Goal: Transaction & Acquisition: Book appointment/travel/reservation

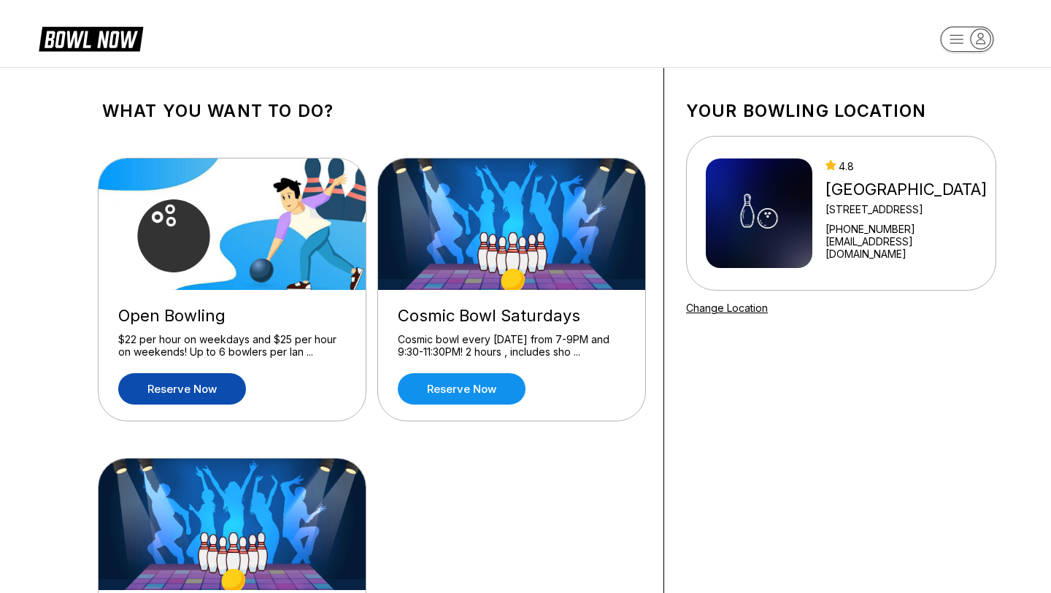
click at [161, 387] on link "Reserve now" at bounding box center [182, 388] width 128 height 31
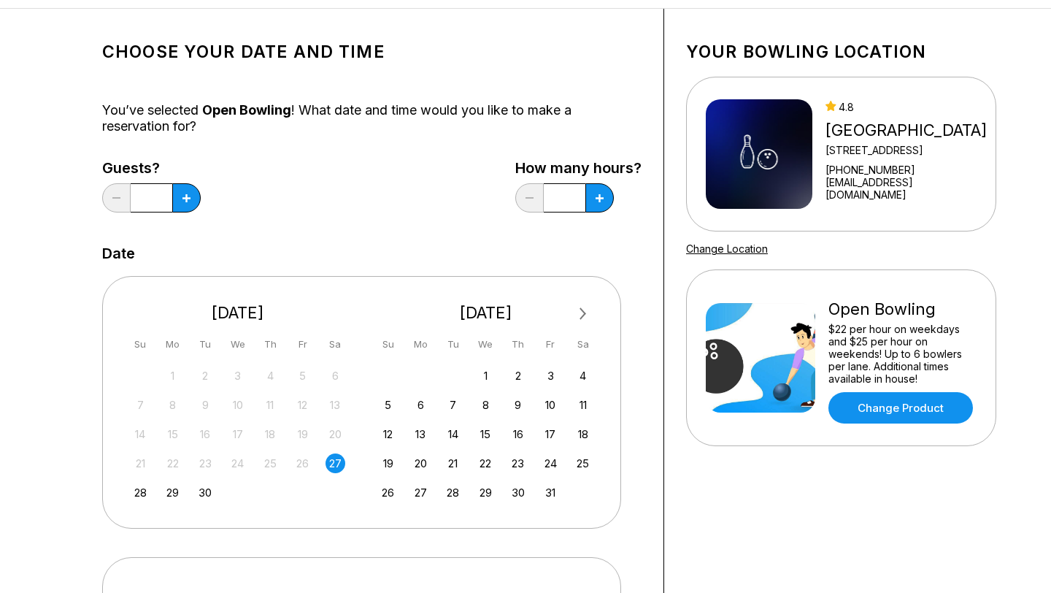
scroll to position [88, 0]
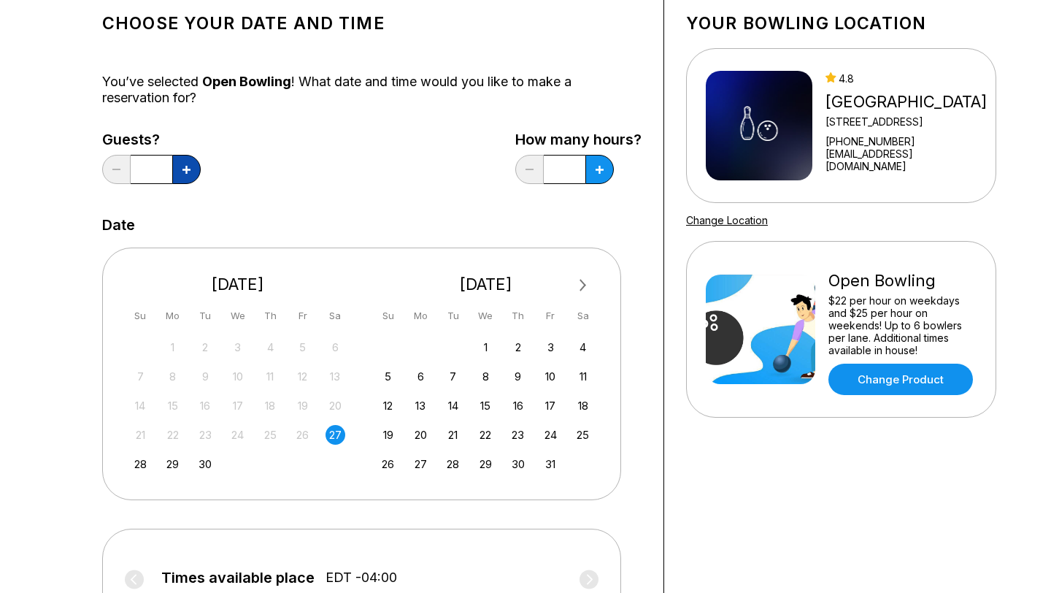
click at [183, 169] on icon at bounding box center [187, 170] width 8 height 8
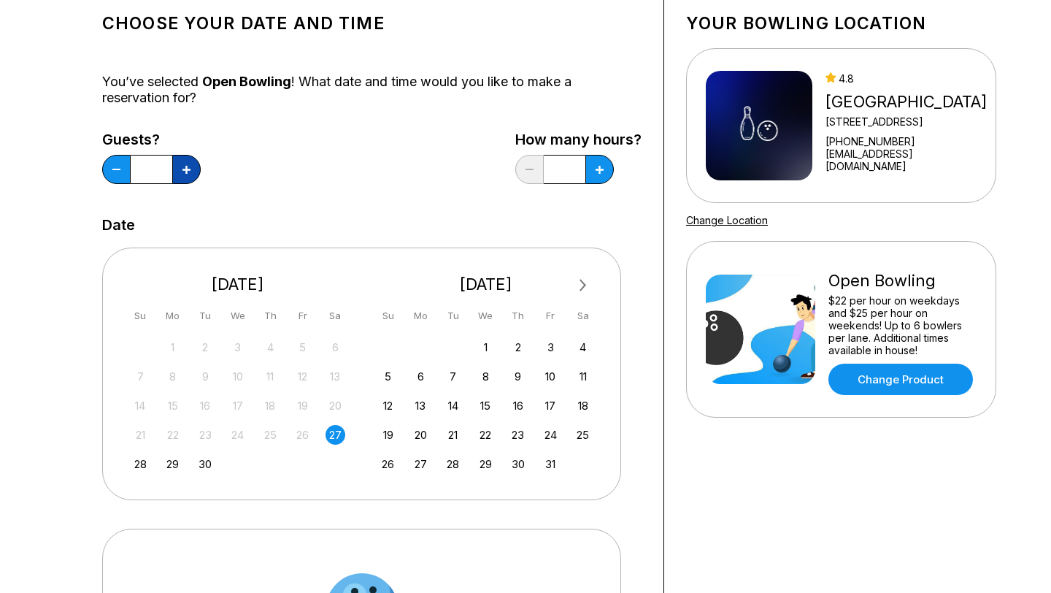
click at [183, 169] on icon at bounding box center [187, 170] width 8 height 8
type input "*"
click at [616, 167] on div "How many hours? *" at bounding box center [578, 161] width 126 height 60
click at [597, 171] on icon at bounding box center [600, 170] width 8 height 8
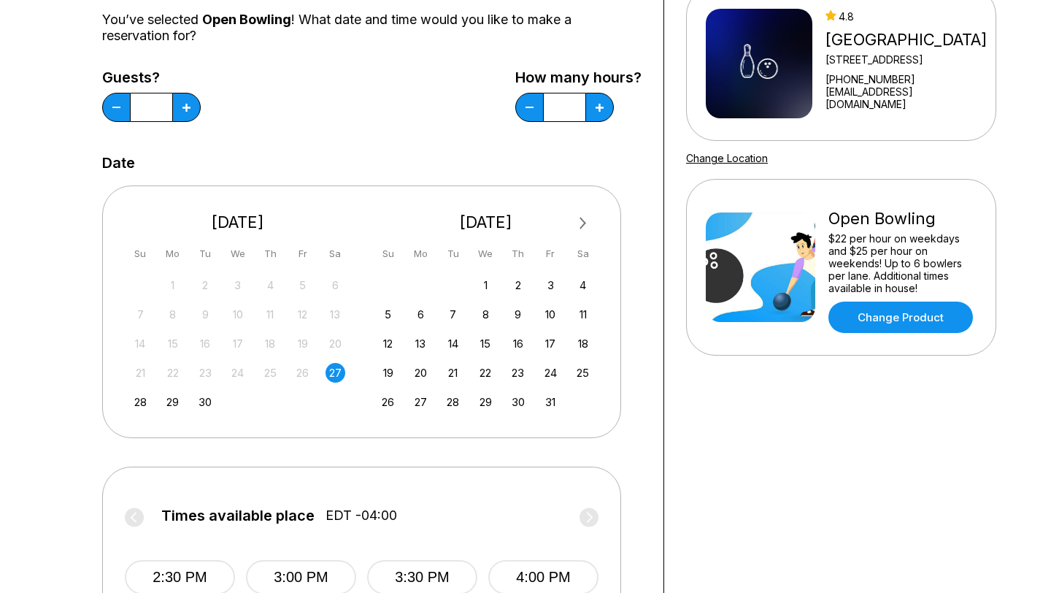
scroll to position [184, 0]
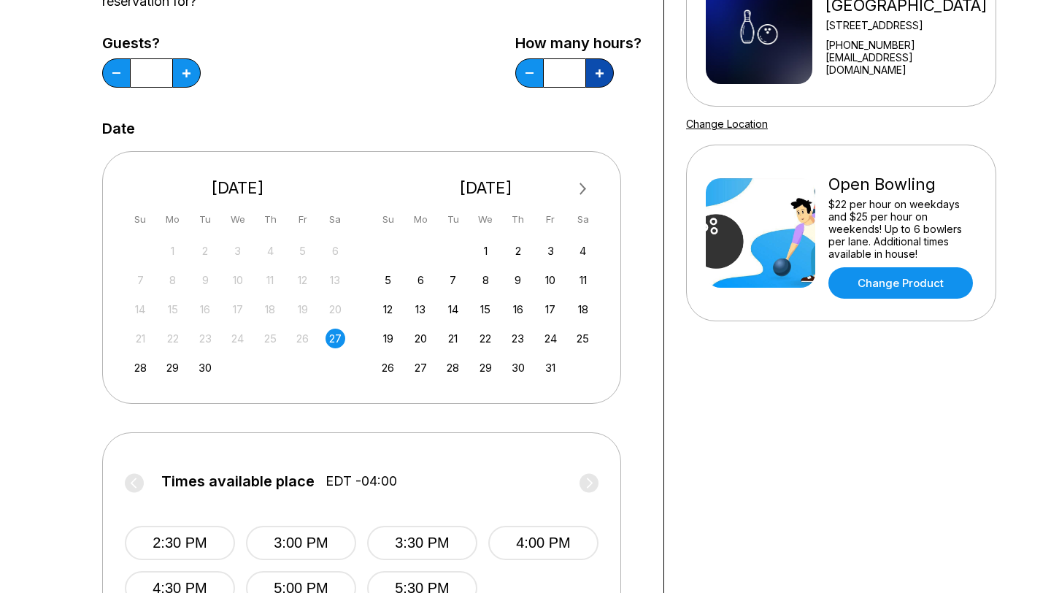
click at [603, 80] on button at bounding box center [600, 72] width 28 height 29
type input "*"
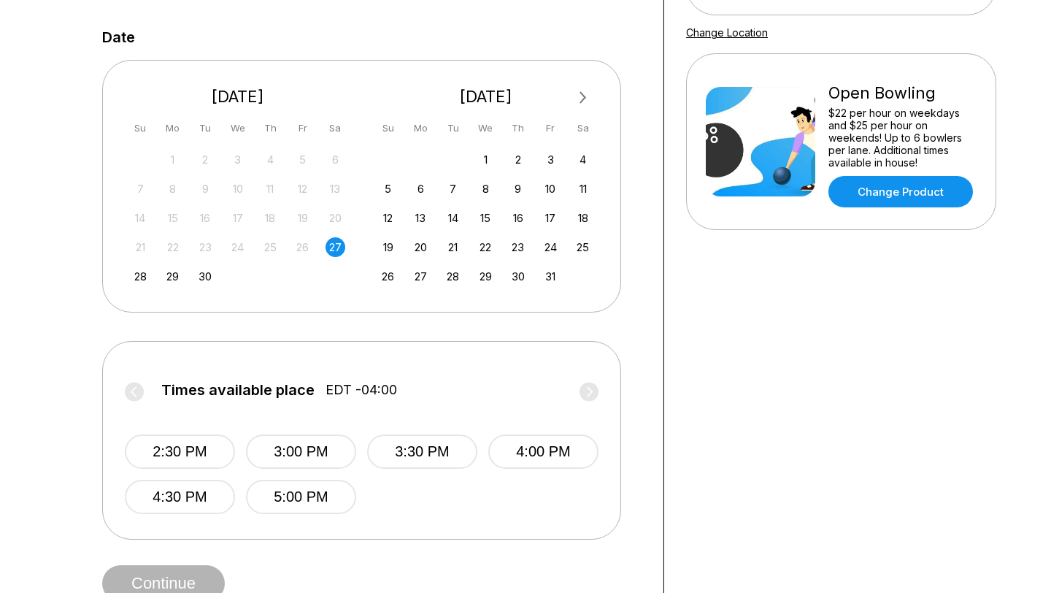
scroll to position [278, 0]
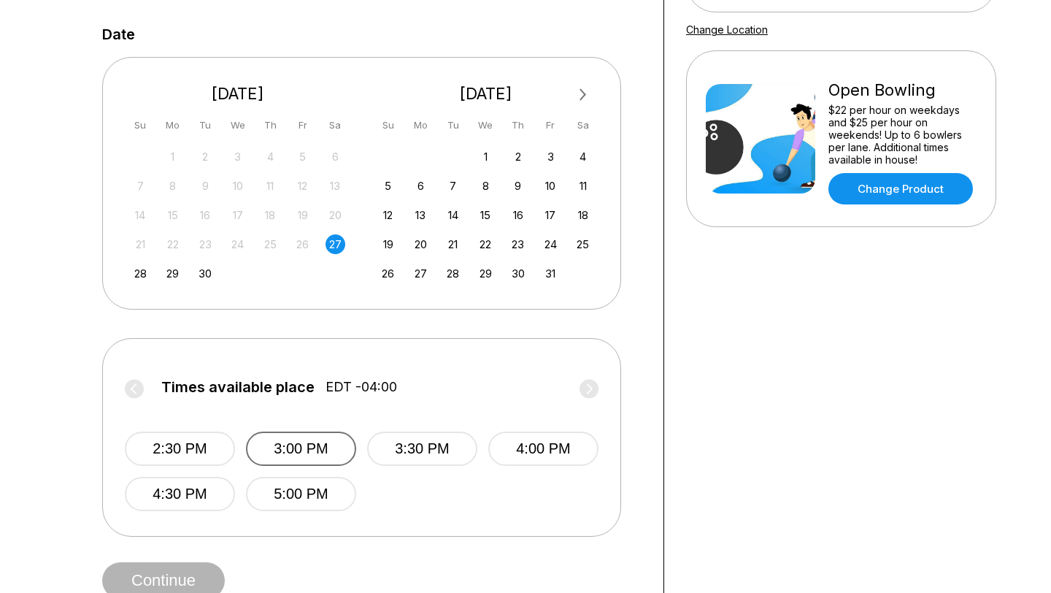
click at [311, 453] on button "3:00 PM" at bounding box center [301, 448] width 110 height 34
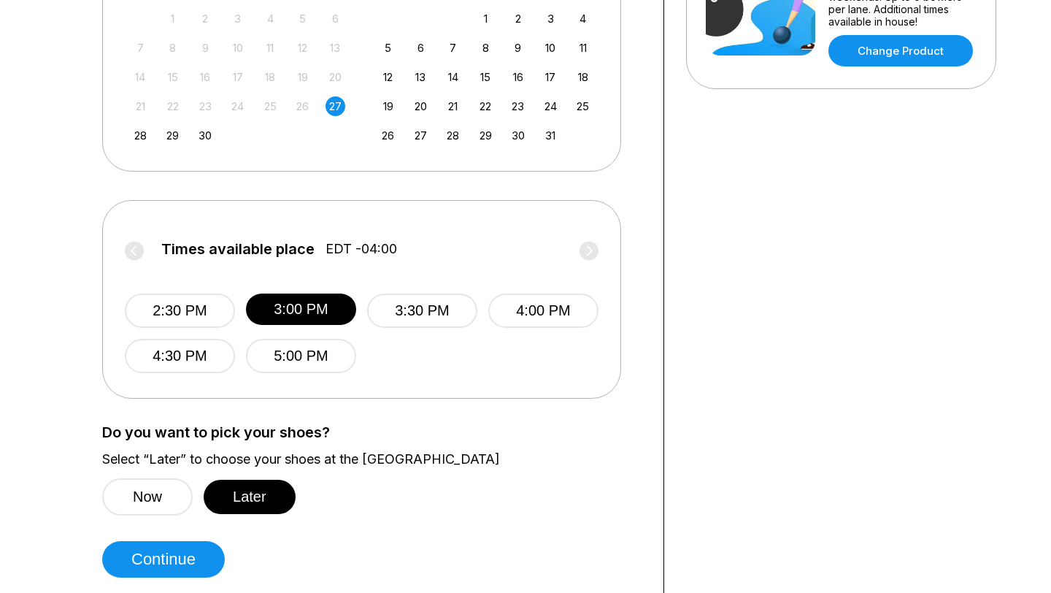
scroll to position [422, 0]
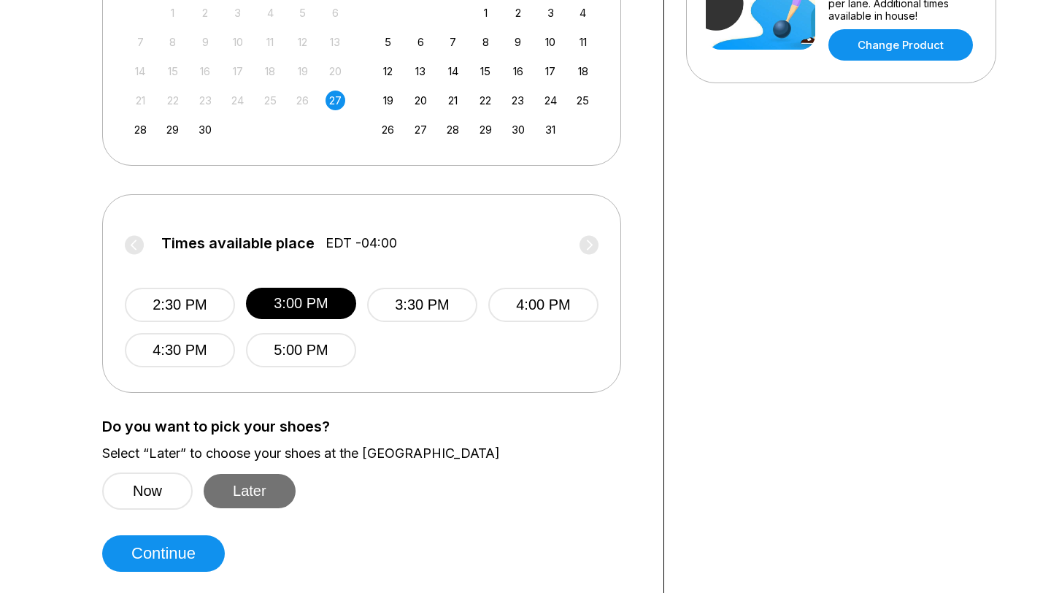
click at [261, 486] on button "Later" at bounding box center [250, 491] width 92 height 34
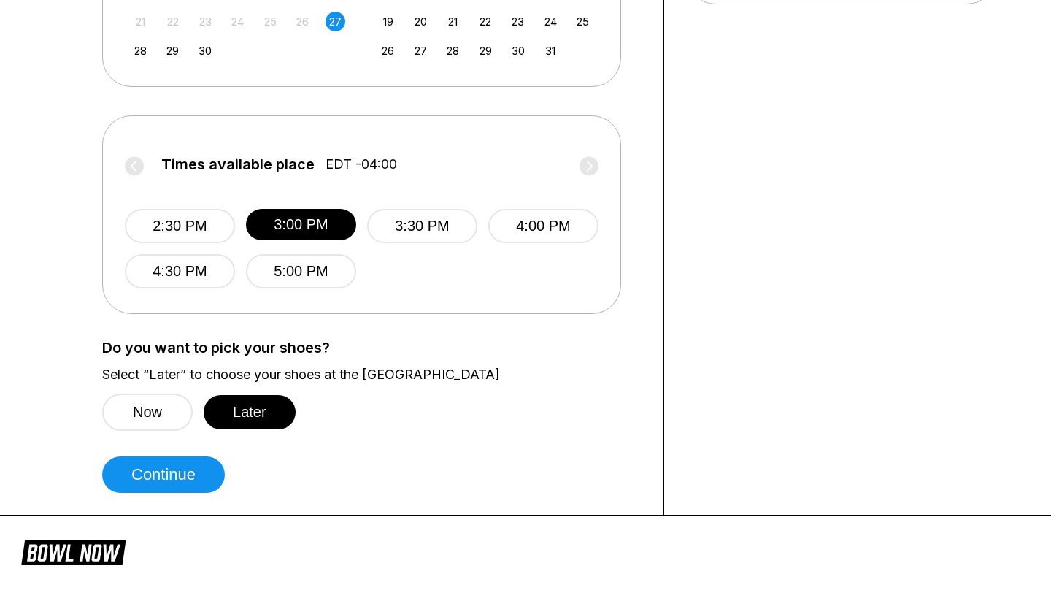
scroll to position [525, 0]
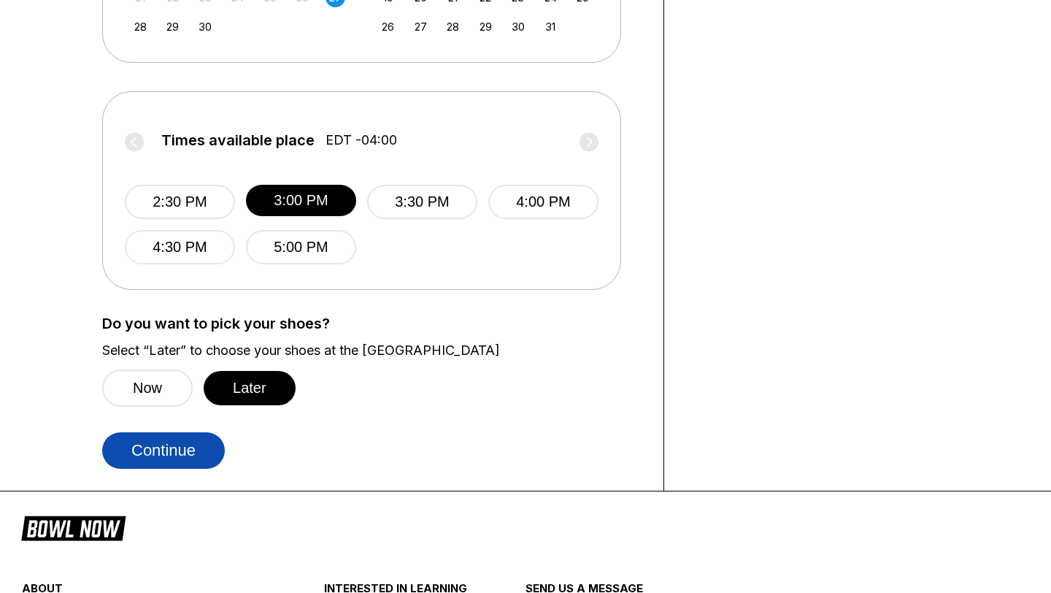
click at [168, 450] on button "Continue" at bounding box center [163, 450] width 123 height 37
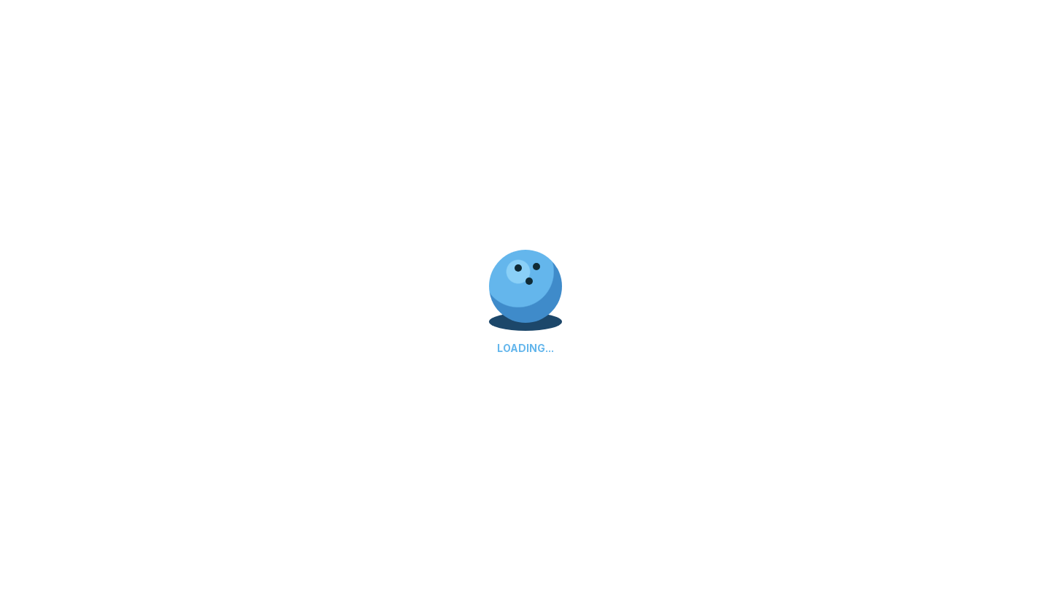
select select "**"
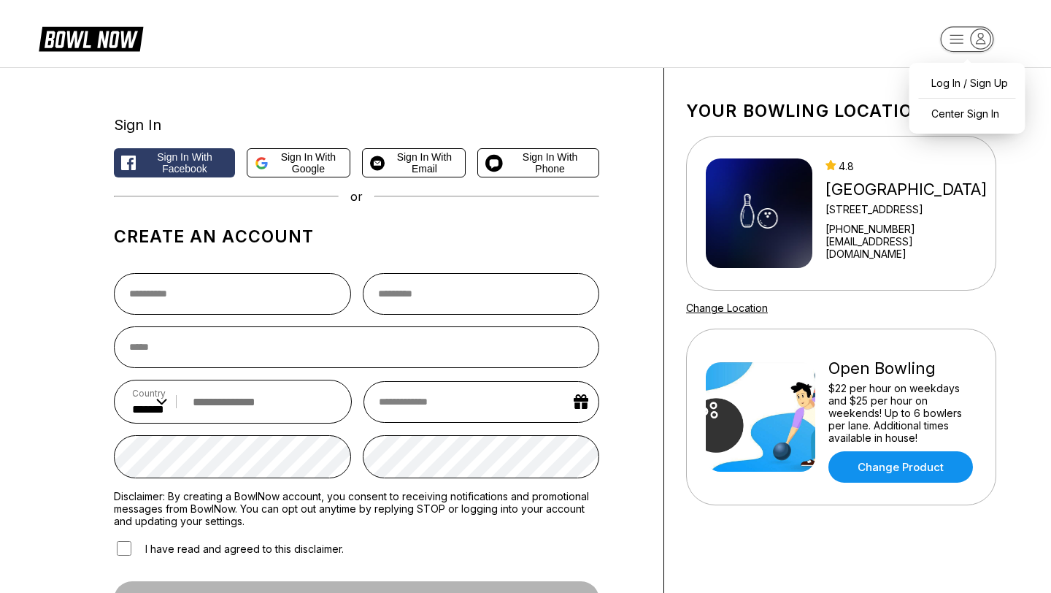
click at [979, 41] on icon "button" at bounding box center [981, 39] width 20 height 20
